Goal: Check status: Check status

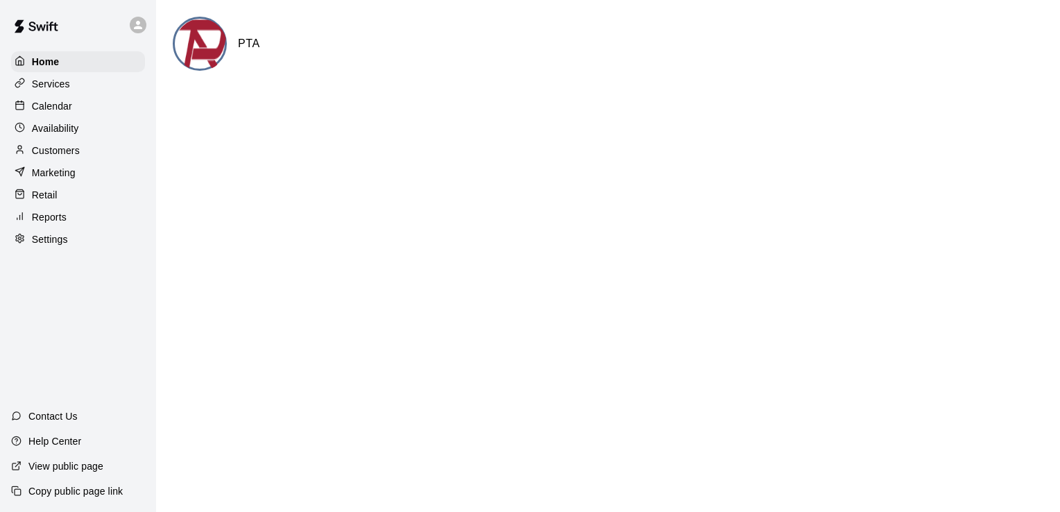
click at [54, 110] on p "Calendar" at bounding box center [52, 106] width 40 height 14
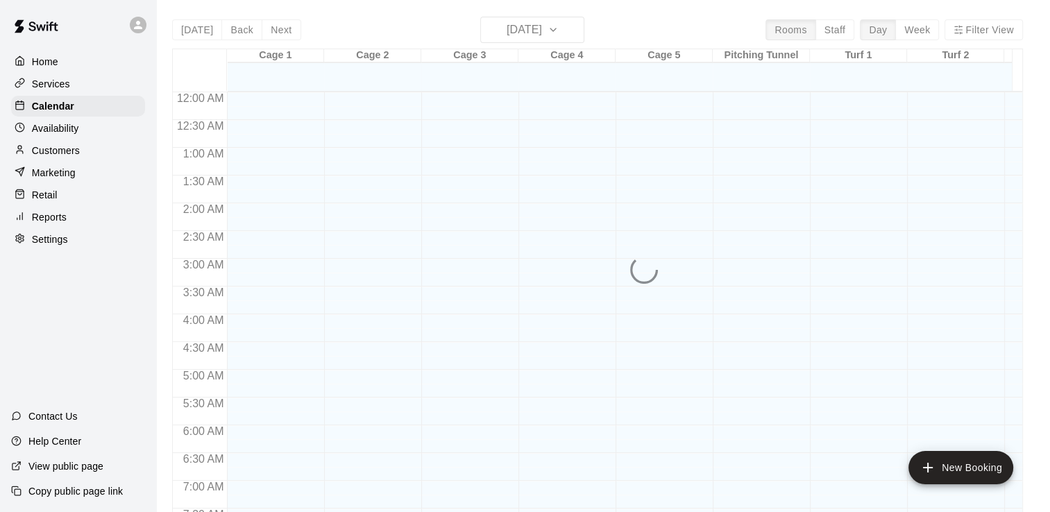
scroll to position [754, 0]
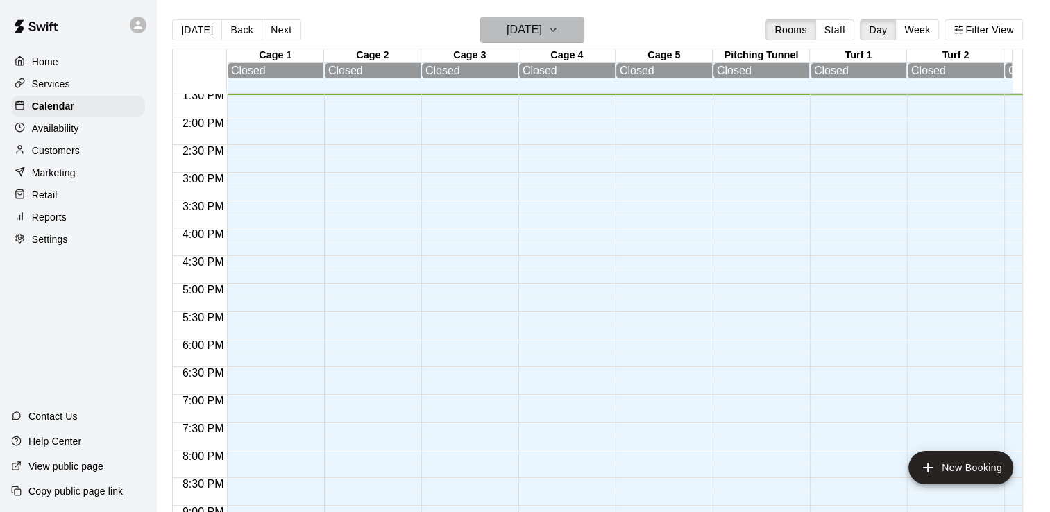
click at [584, 38] on button "[DATE]" at bounding box center [532, 30] width 104 height 26
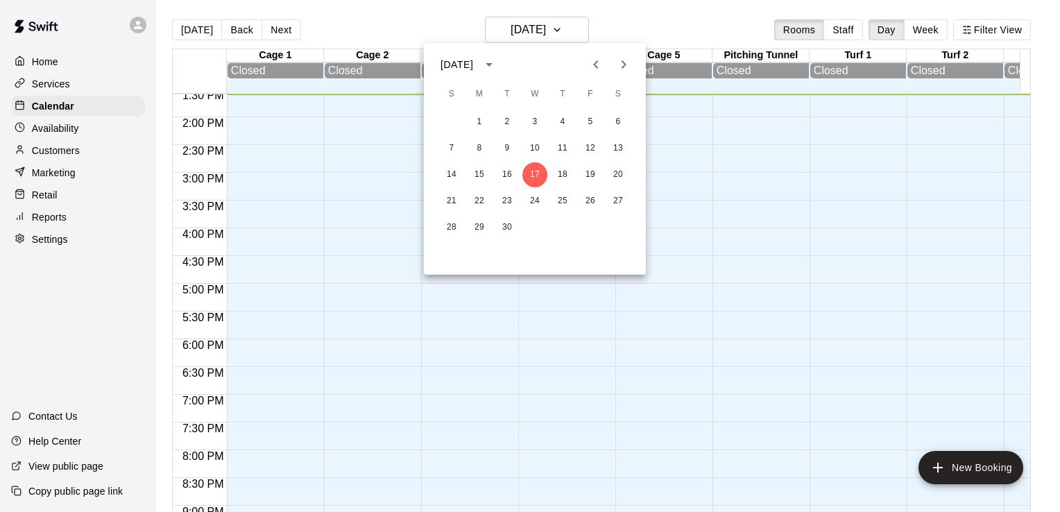
click at [622, 59] on icon "Next month" at bounding box center [623, 64] width 17 height 17
click at [560, 123] on button "1" at bounding box center [562, 122] width 25 height 25
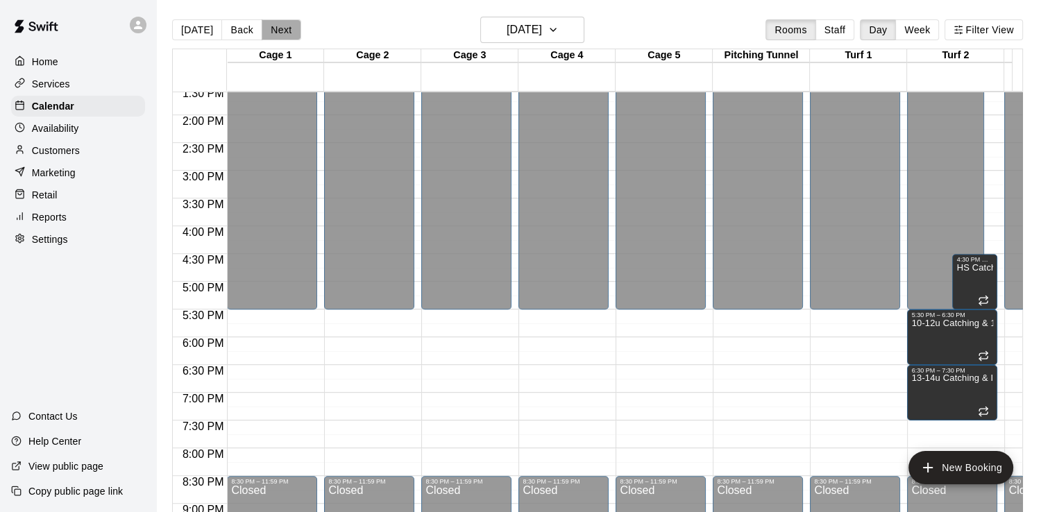
click at [289, 37] on button "Next" at bounding box center [281, 29] width 39 height 21
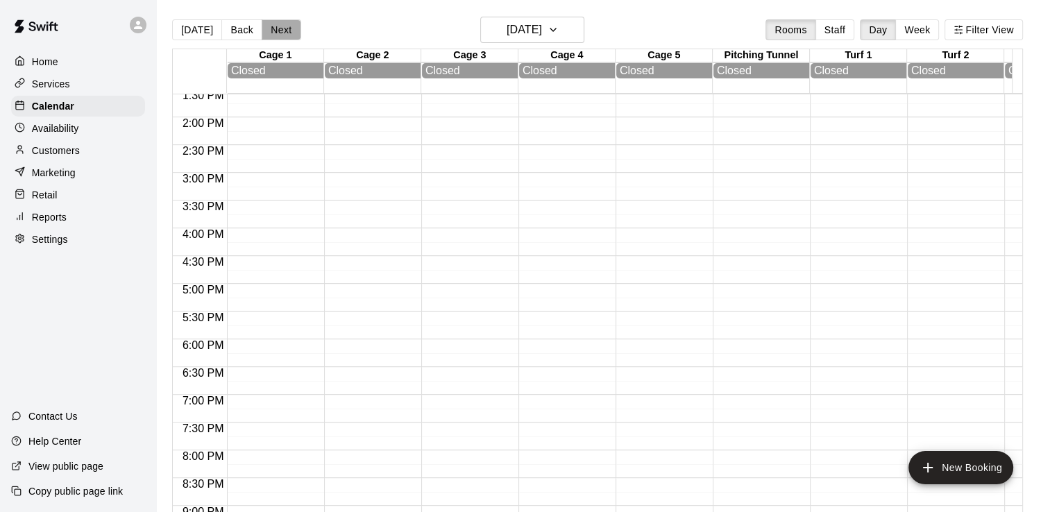
click at [289, 37] on button "Next" at bounding box center [281, 29] width 39 height 21
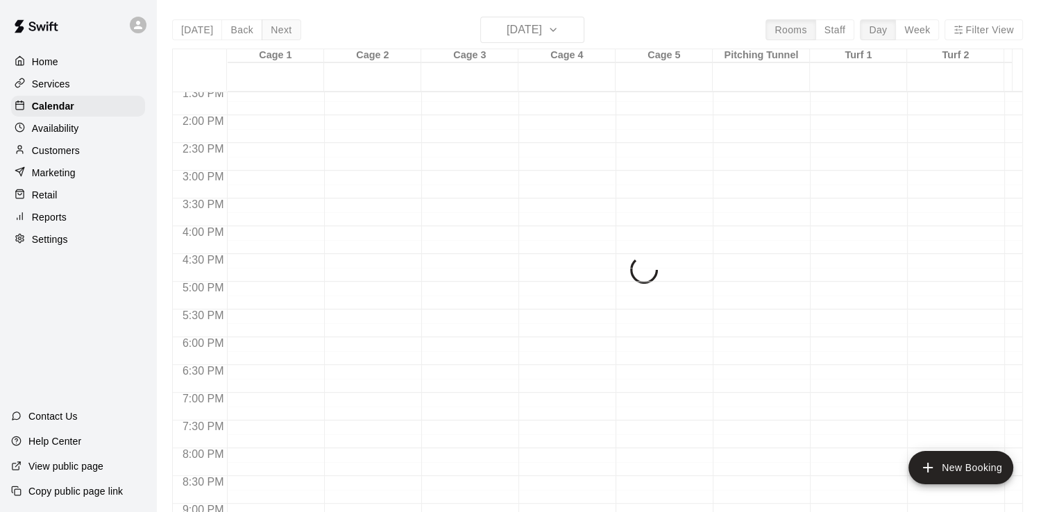
click at [289, 37] on div "[DATE] Back [DATE][DATE] Rooms Staff Day Week Filter View Cage 1 03 Sat Cage 2 …" at bounding box center [597, 273] width 851 height 512
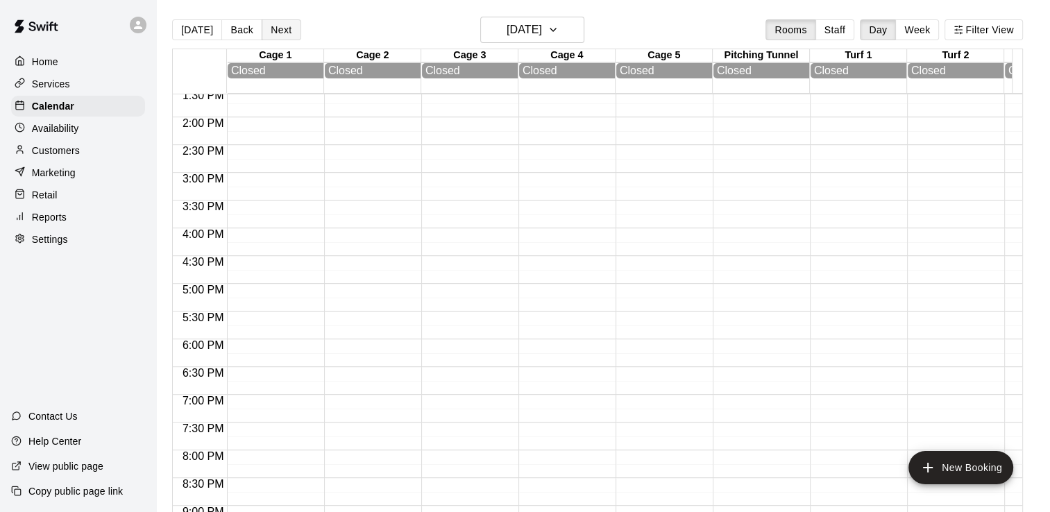
click at [289, 37] on button "Next" at bounding box center [281, 29] width 39 height 21
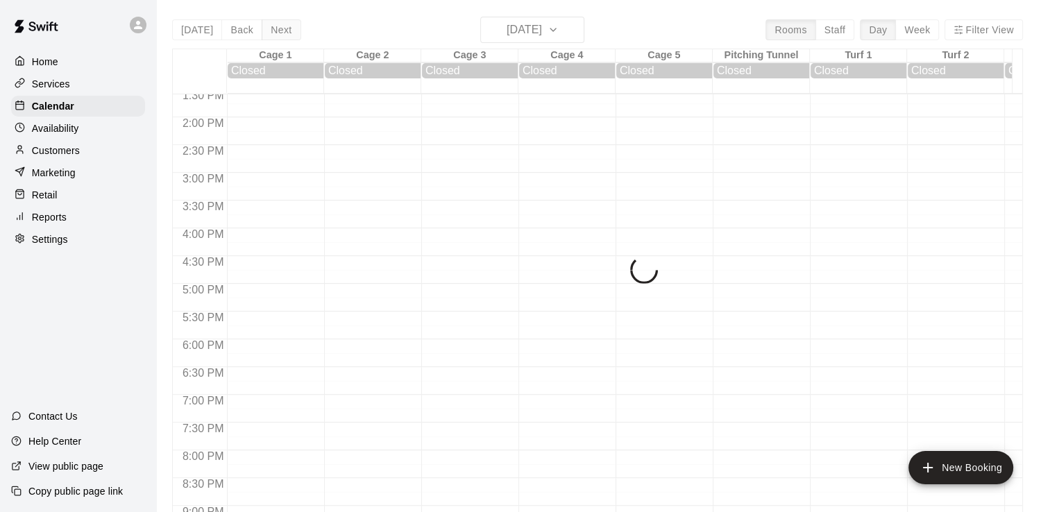
click at [289, 37] on div "[DATE] Back [DATE][DATE] Rooms Staff Day Week Filter View Cage 1 04 Sun Closed …" at bounding box center [597, 273] width 851 height 512
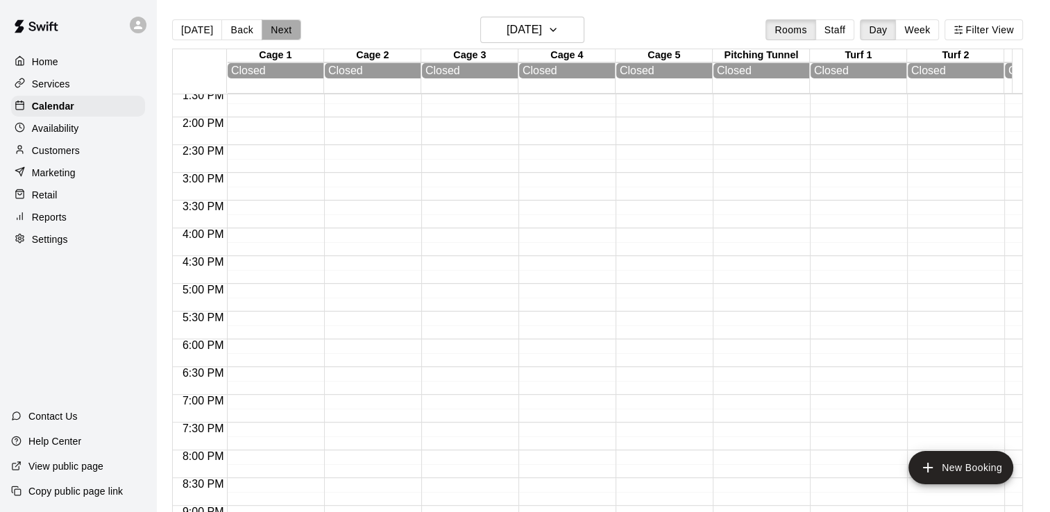
click at [289, 37] on button "Next" at bounding box center [281, 29] width 39 height 21
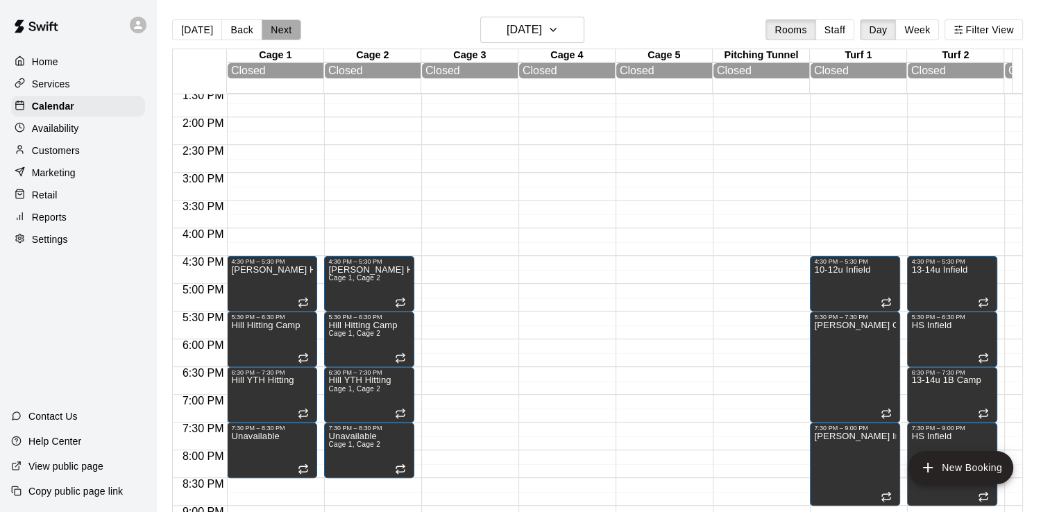
click at [289, 37] on button "Next" at bounding box center [281, 29] width 39 height 21
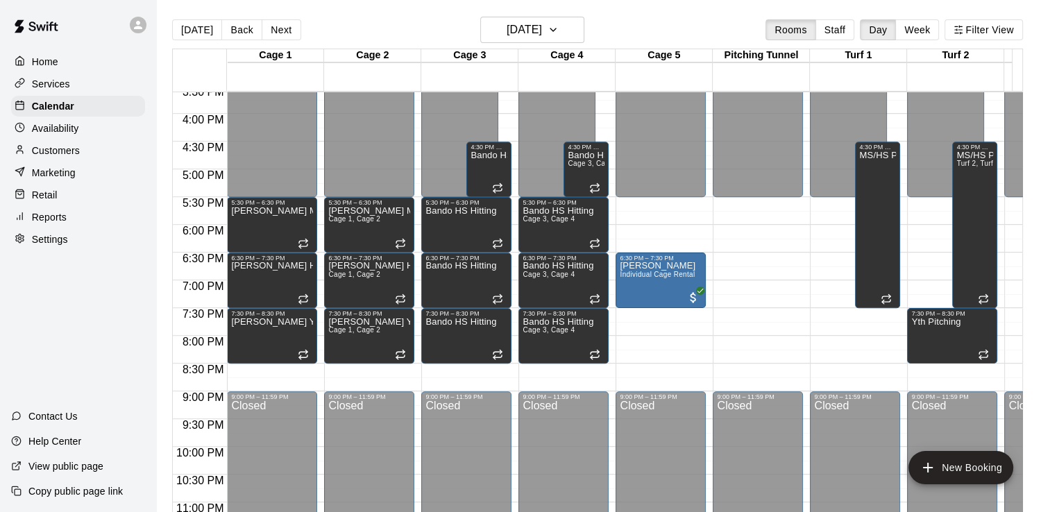
scroll to position [879, 0]
